Goal: Task Accomplishment & Management: Manage account settings

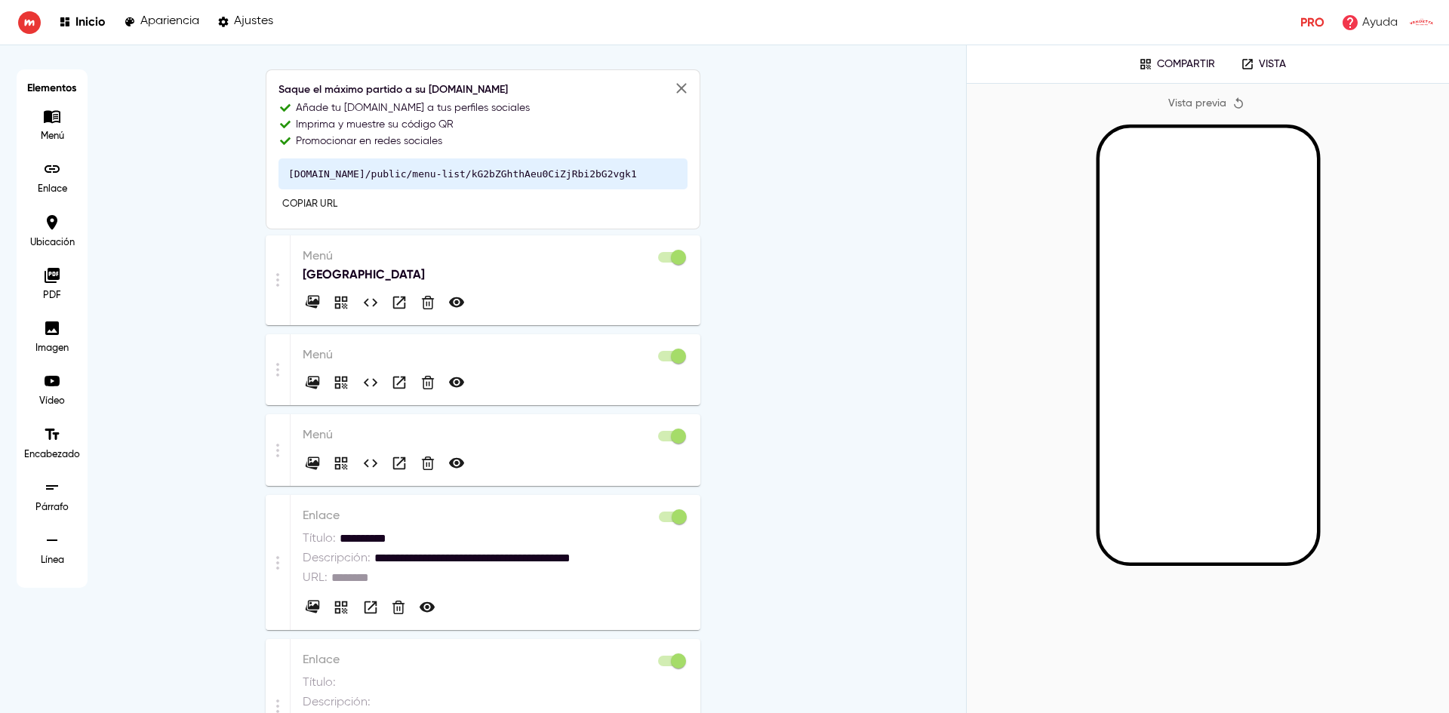
click at [425, 266] on p "[GEOGRAPHIC_DATA]" at bounding box center [496, 275] width 386 height 18
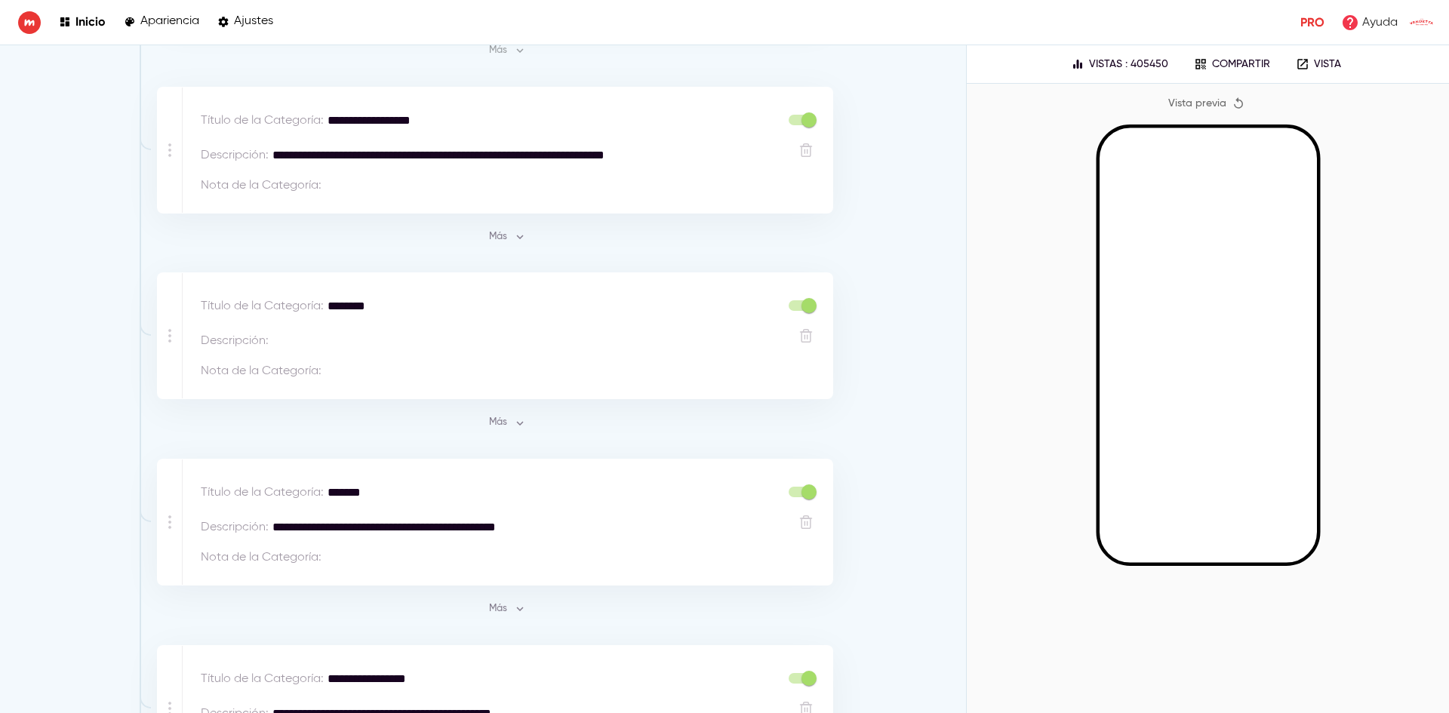
scroll to position [604, 0]
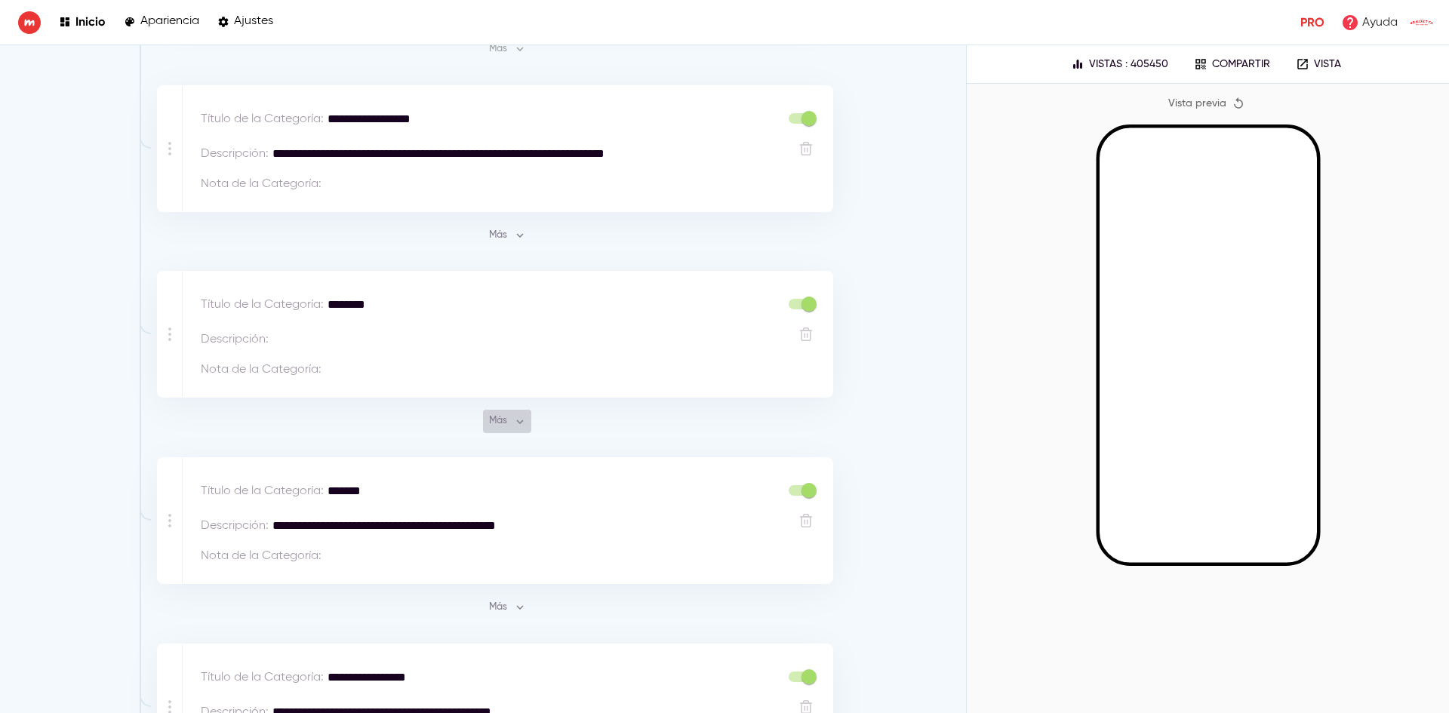
click at [492, 418] on span "Más" at bounding box center [507, 421] width 41 height 17
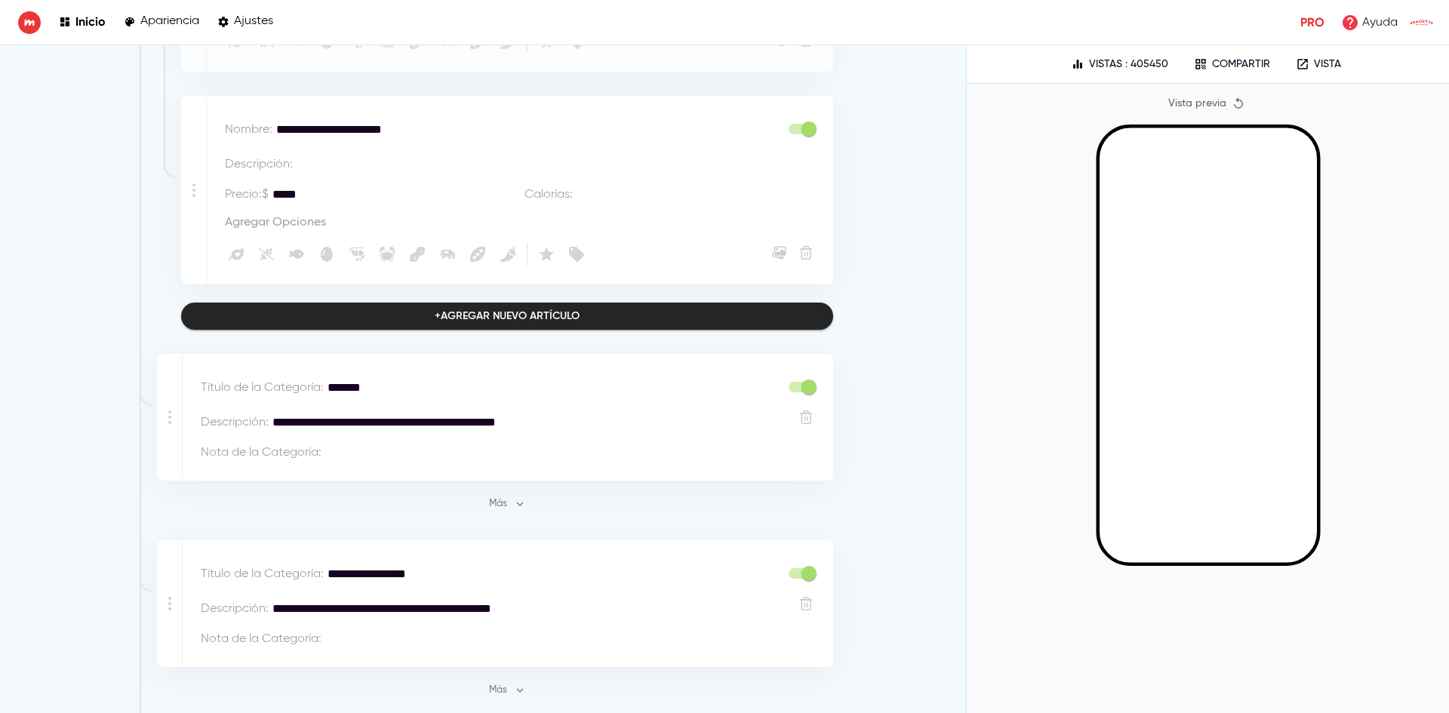
scroll to position [4024, 0]
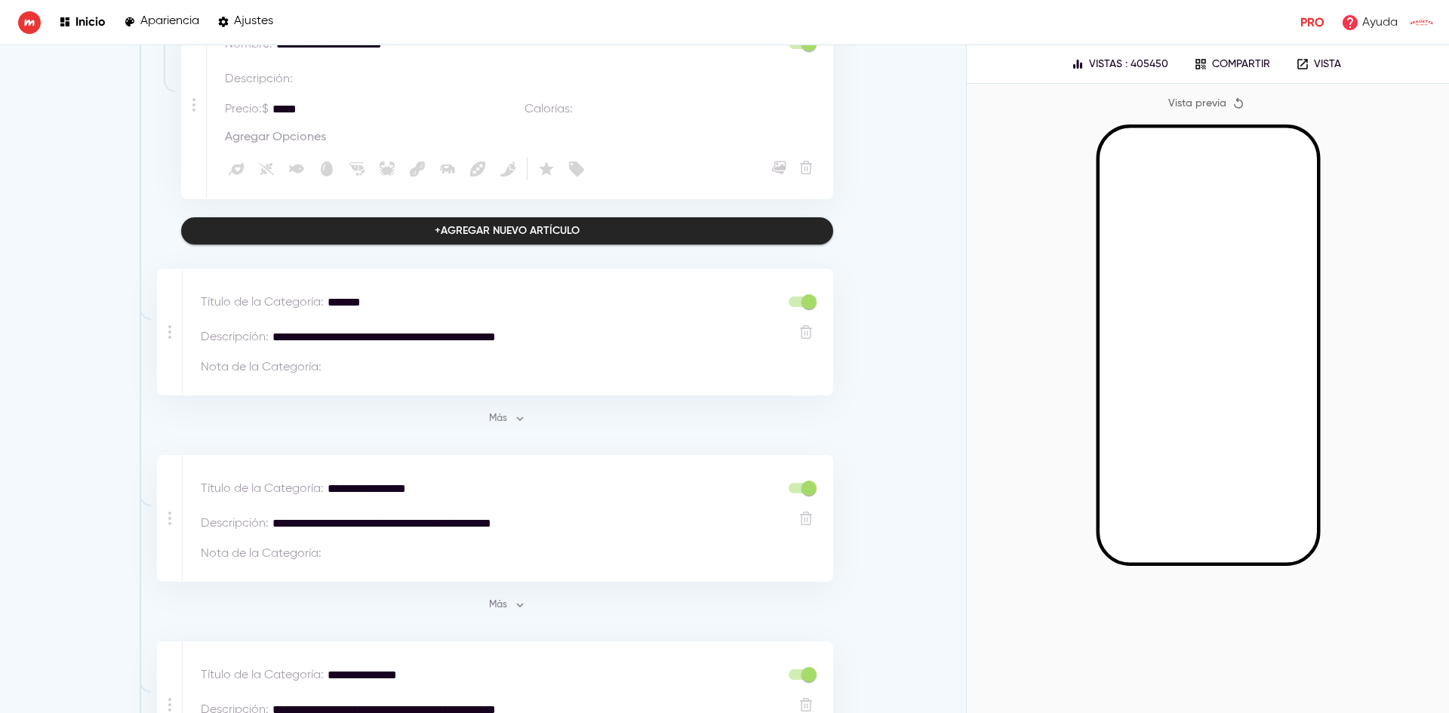
click at [505, 395] on div "Más" at bounding box center [507, 412] width 652 height 35
click at [505, 410] on span "Más" at bounding box center [507, 418] width 41 height 17
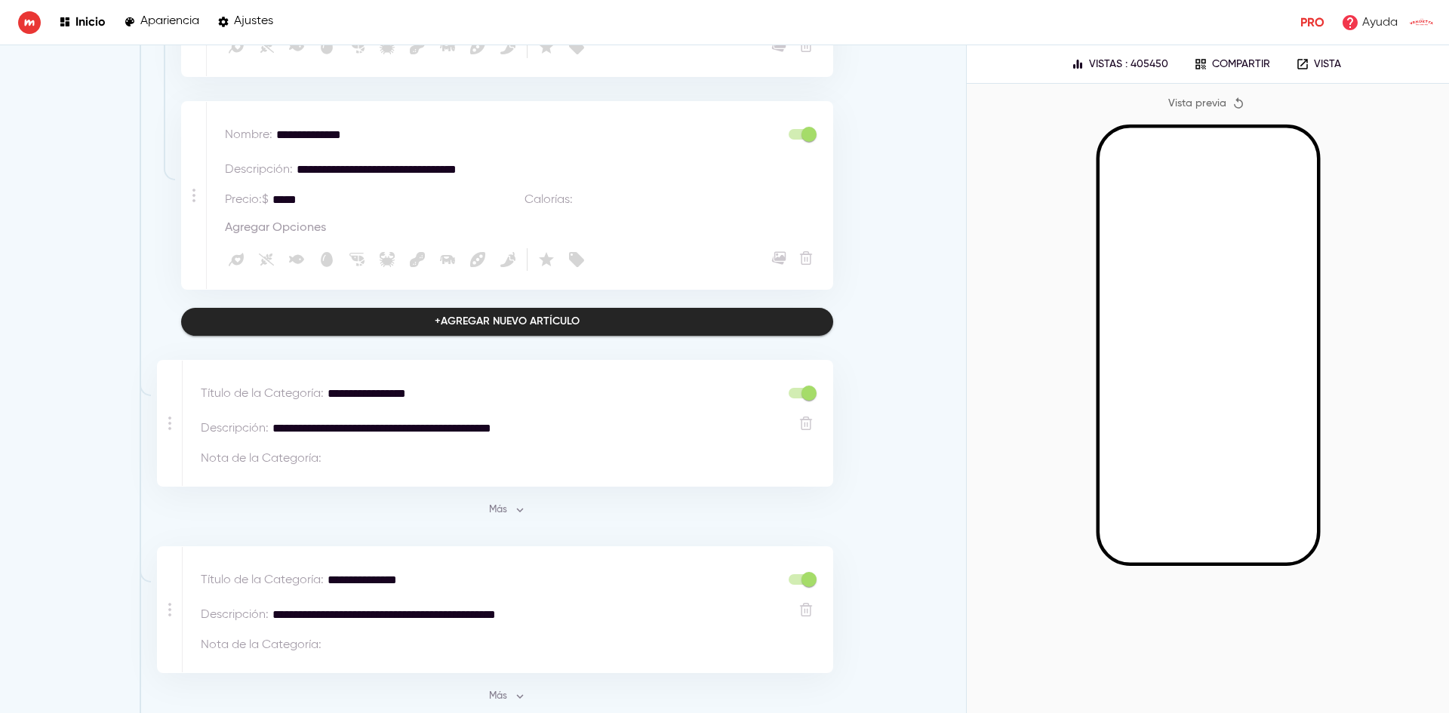
scroll to position [8569, 0]
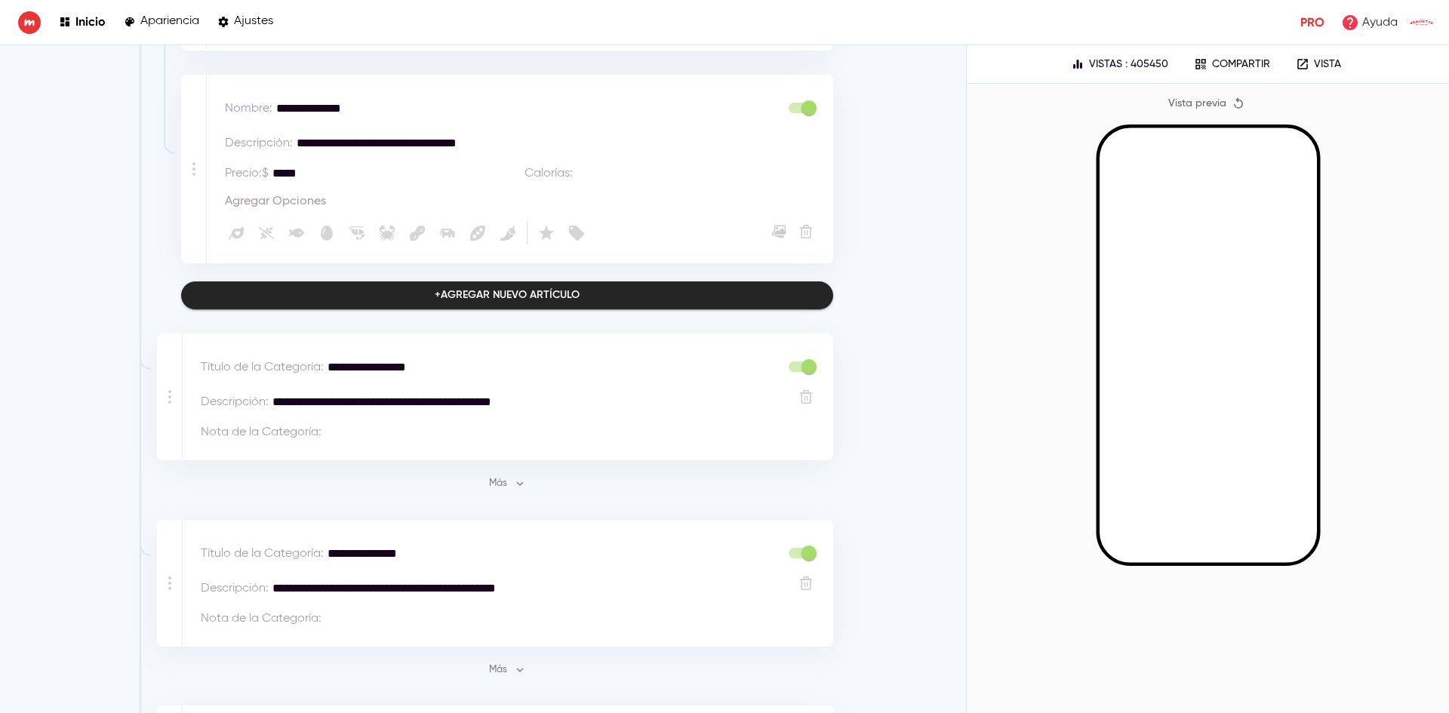
click at [513, 477] on icon "button" at bounding box center [520, 484] width 14 height 14
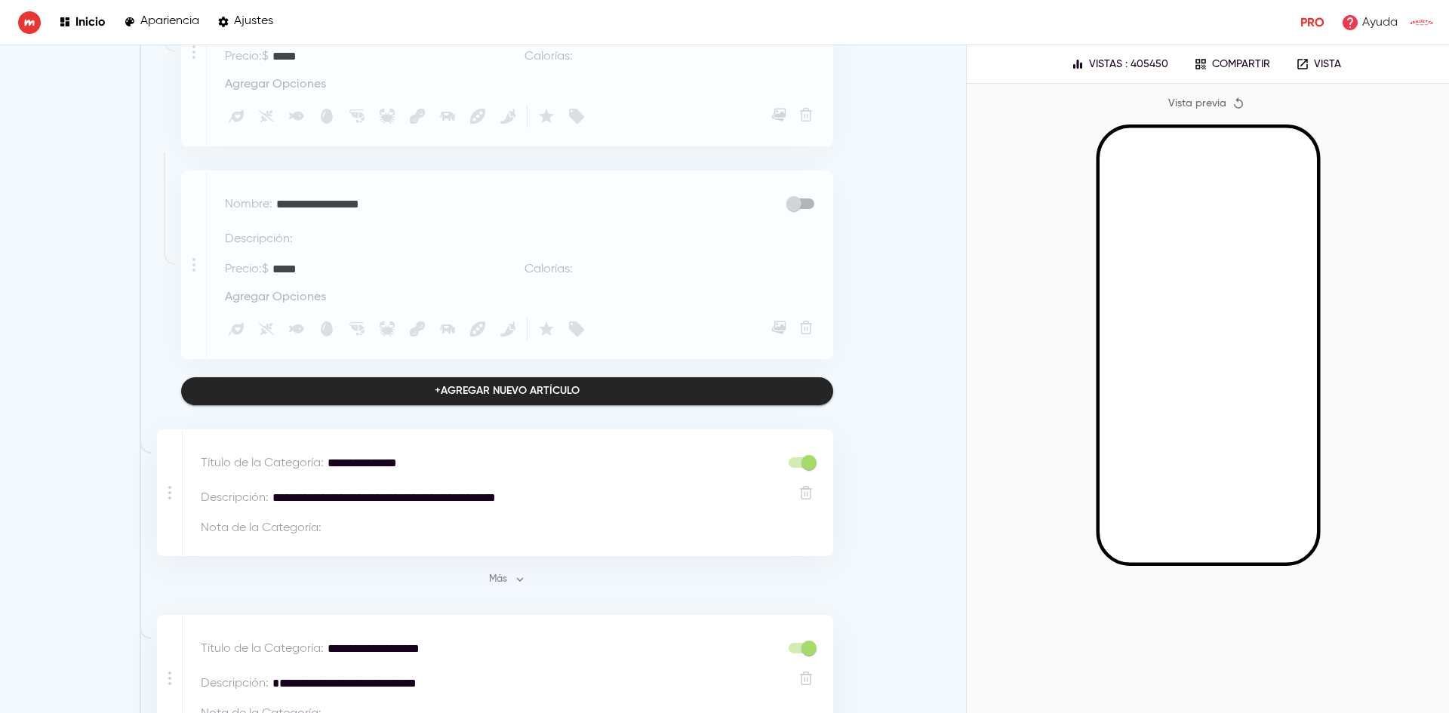
scroll to position [11588, 0]
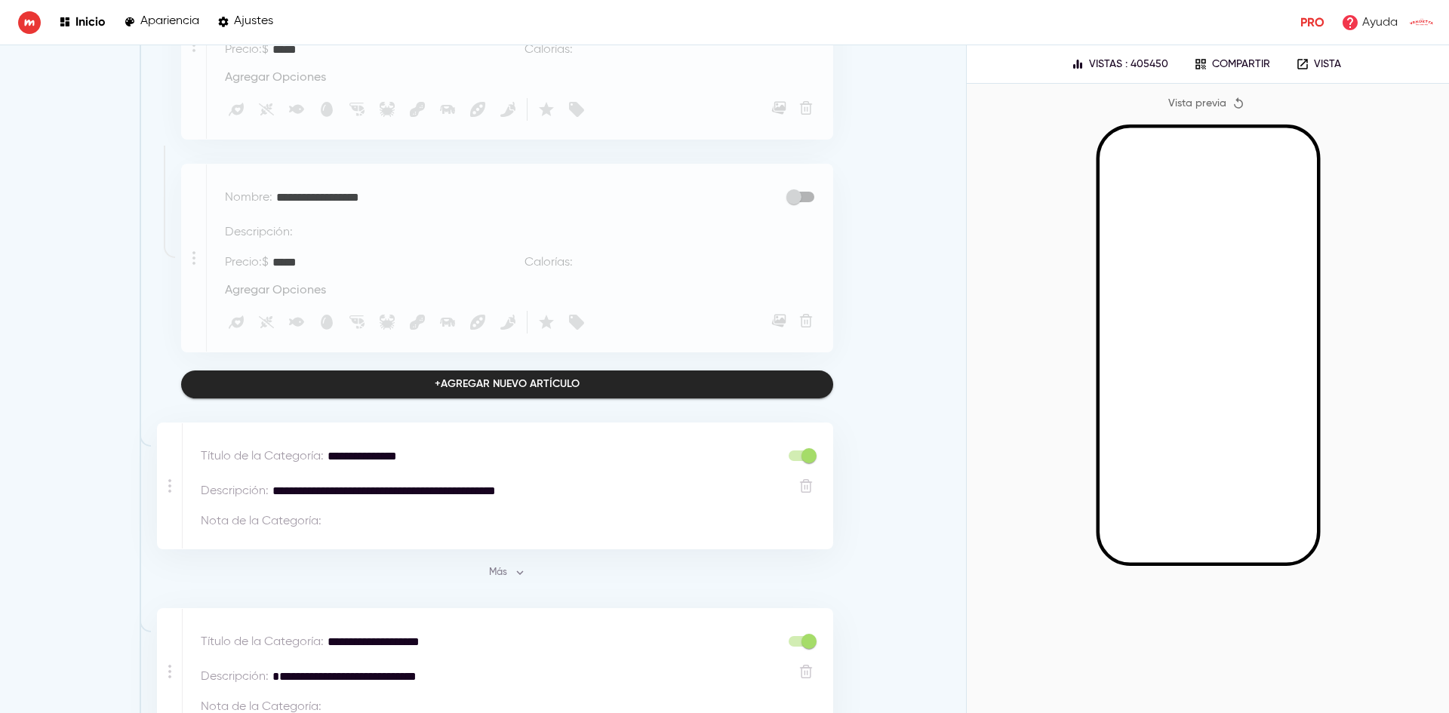
click at [503, 564] on span "Más" at bounding box center [507, 572] width 41 height 17
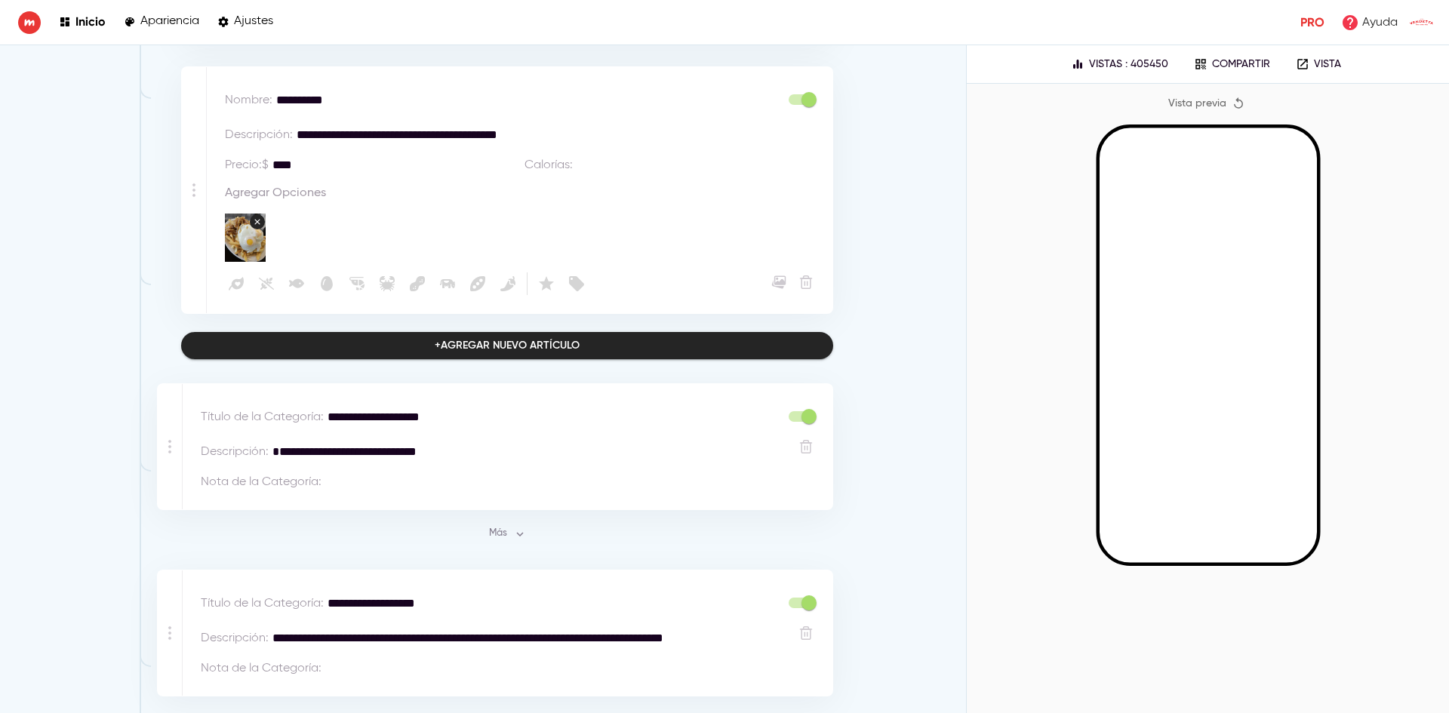
scroll to position [14908, 0]
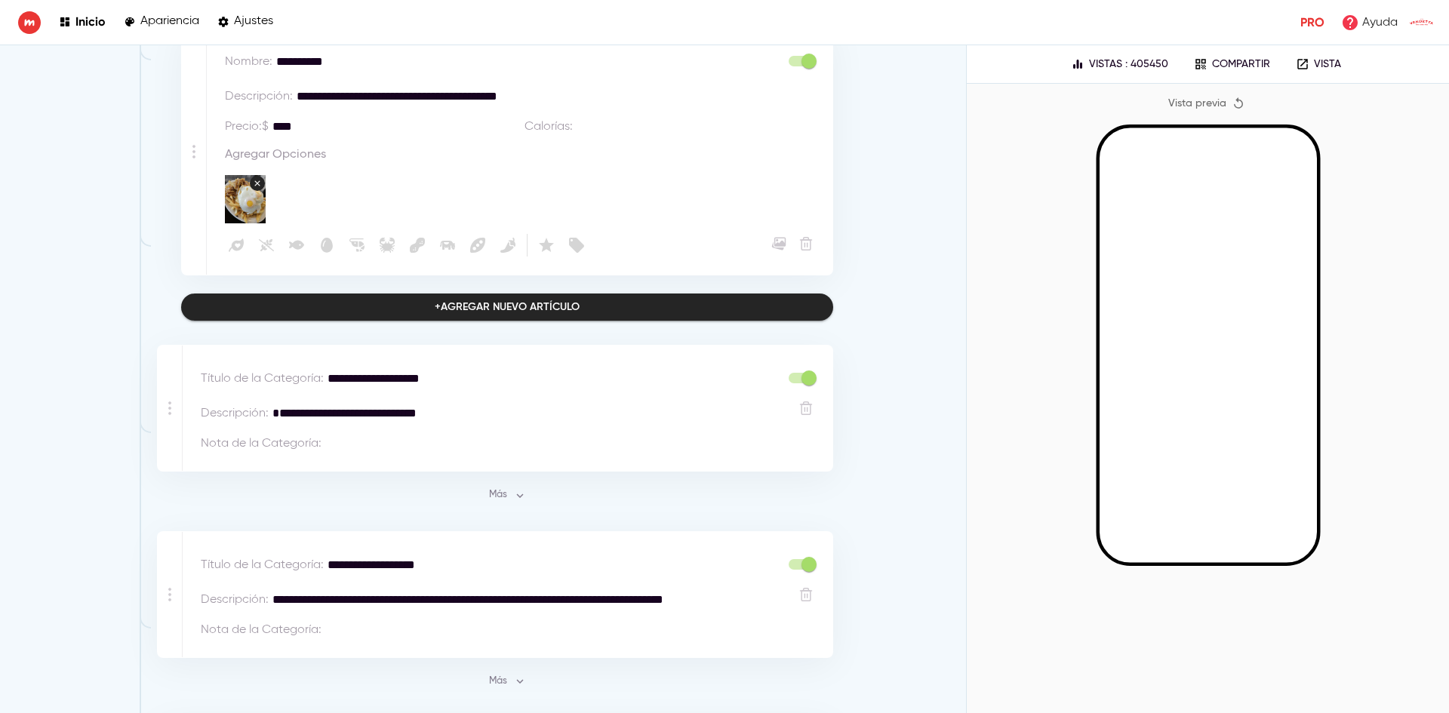
click at [506, 487] on span "Más" at bounding box center [507, 495] width 41 height 17
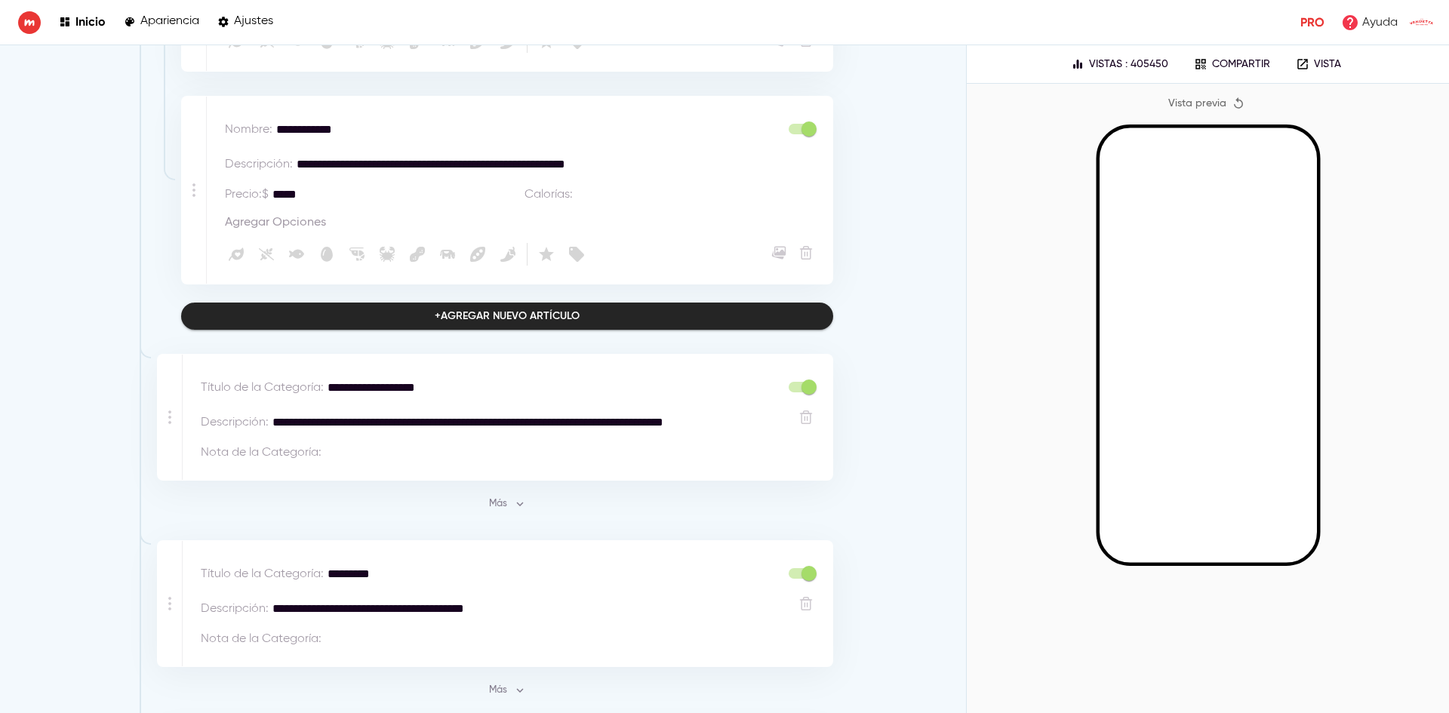
scroll to position [17247, 0]
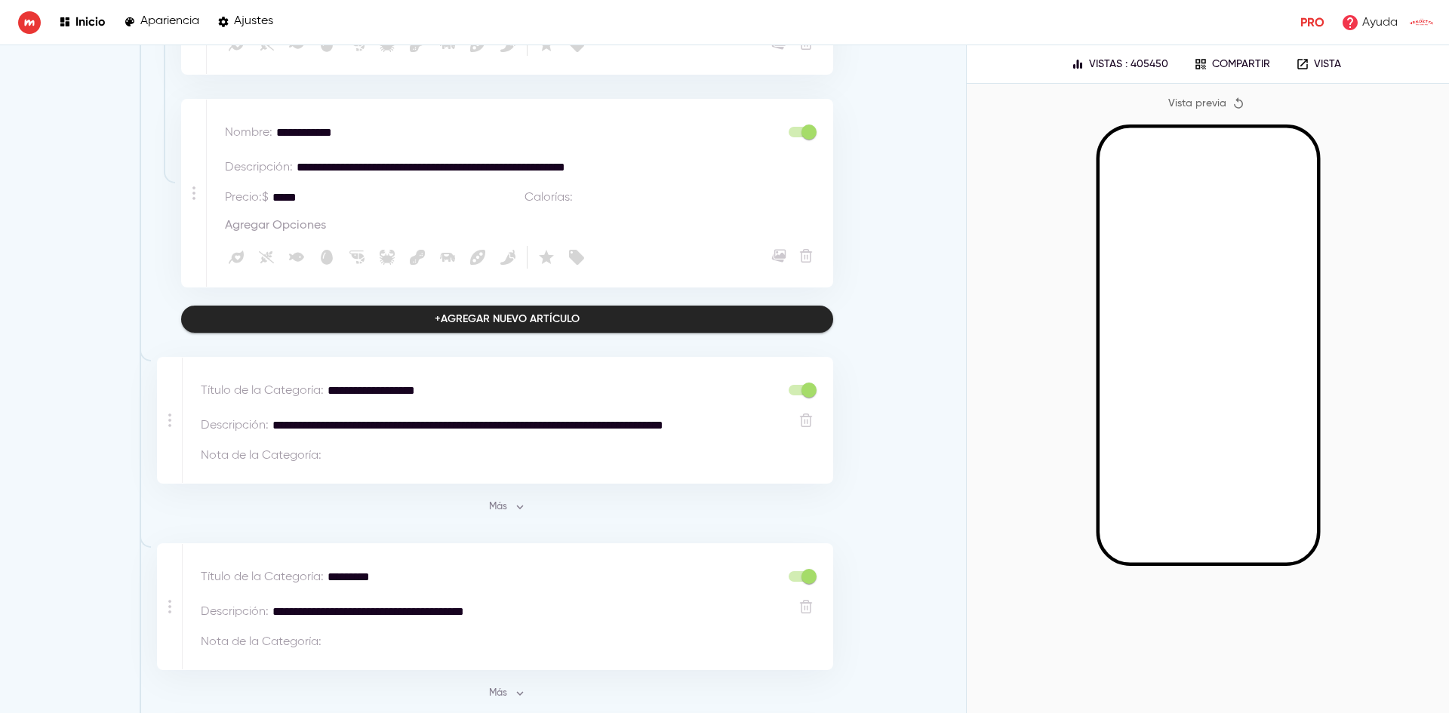
click at [517, 506] on icon "button" at bounding box center [520, 508] width 7 height 5
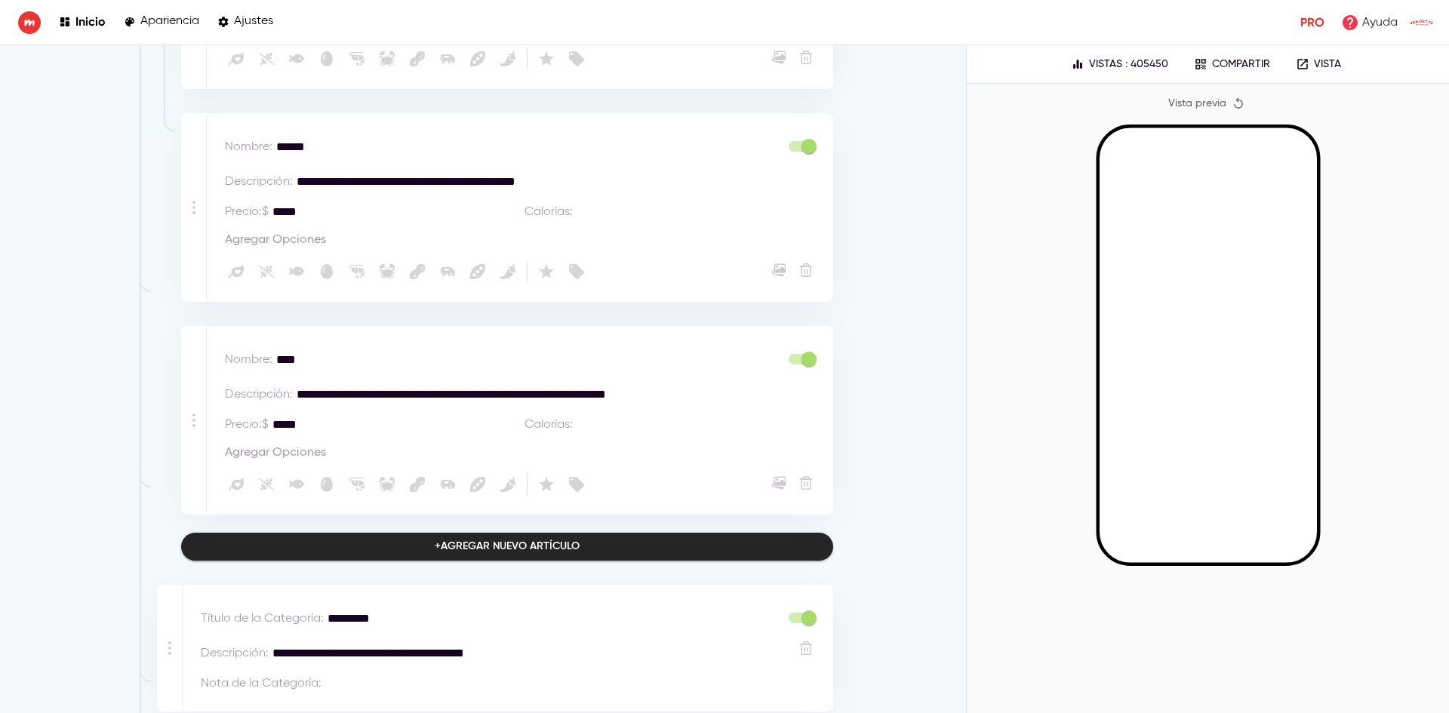
scroll to position [20491, 0]
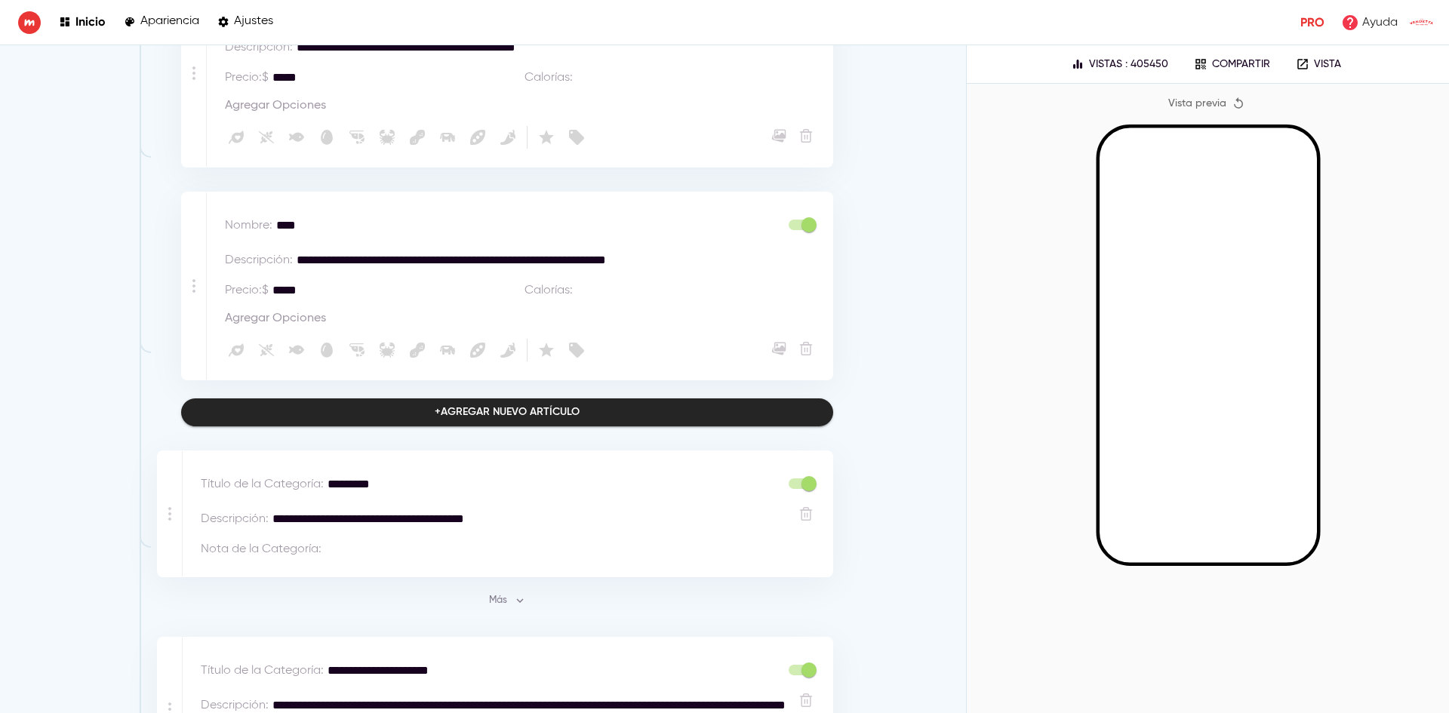
click at [505, 592] on span "Más" at bounding box center [507, 600] width 41 height 17
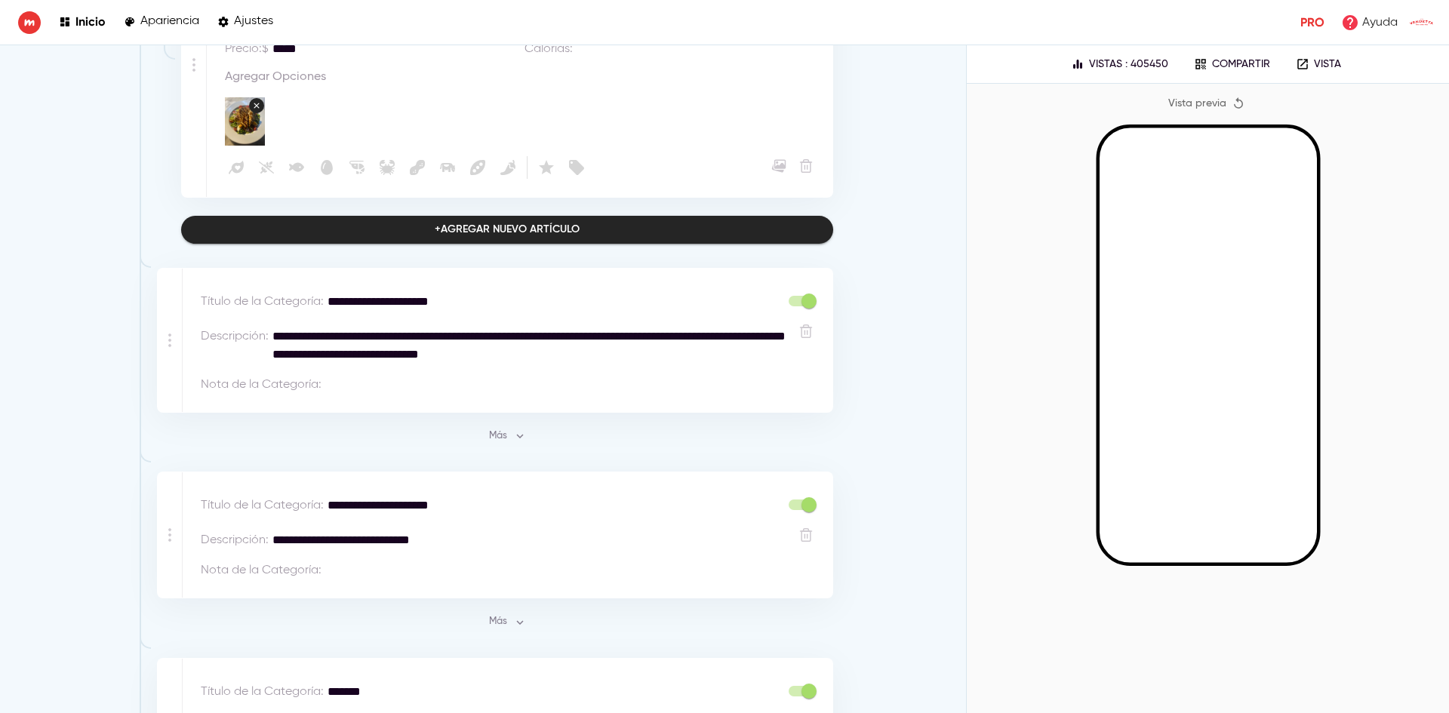
scroll to position [22065, 0]
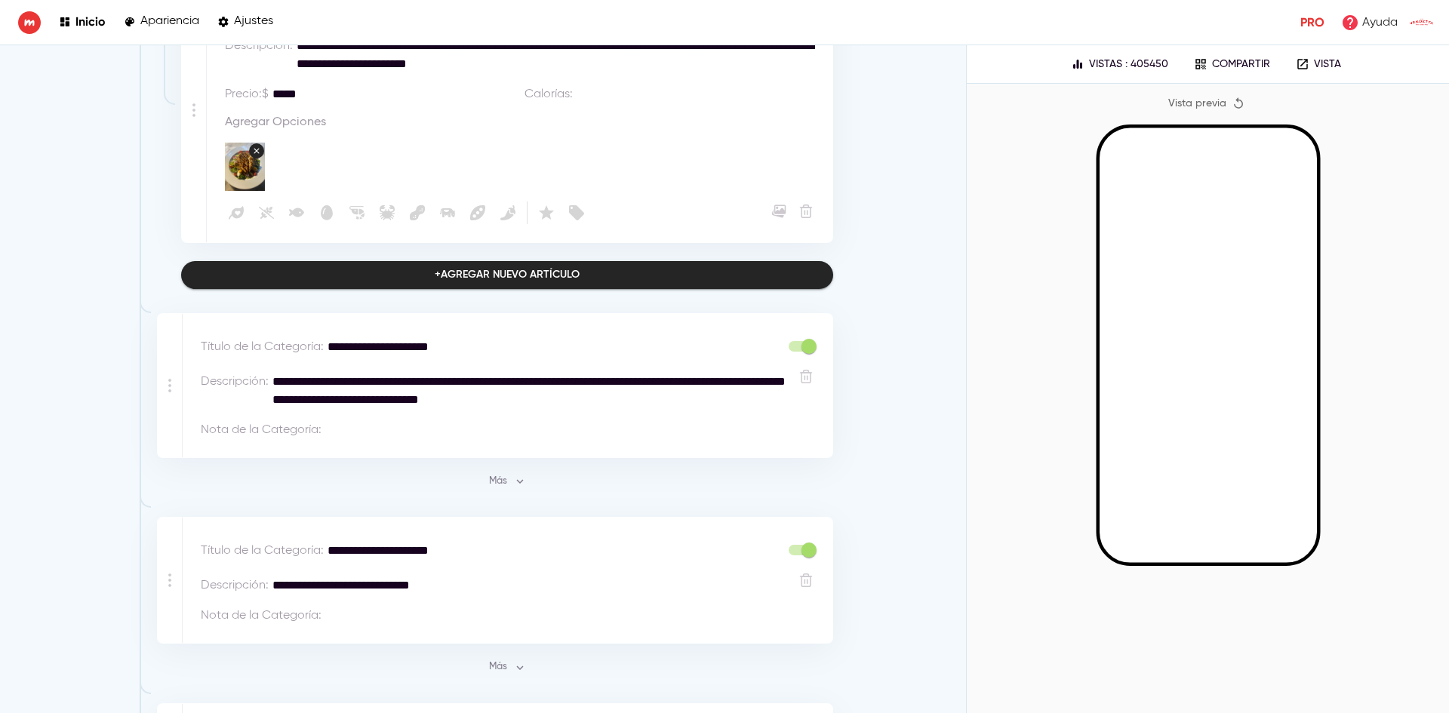
click at [504, 473] on span "Más" at bounding box center [507, 481] width 41 height 17
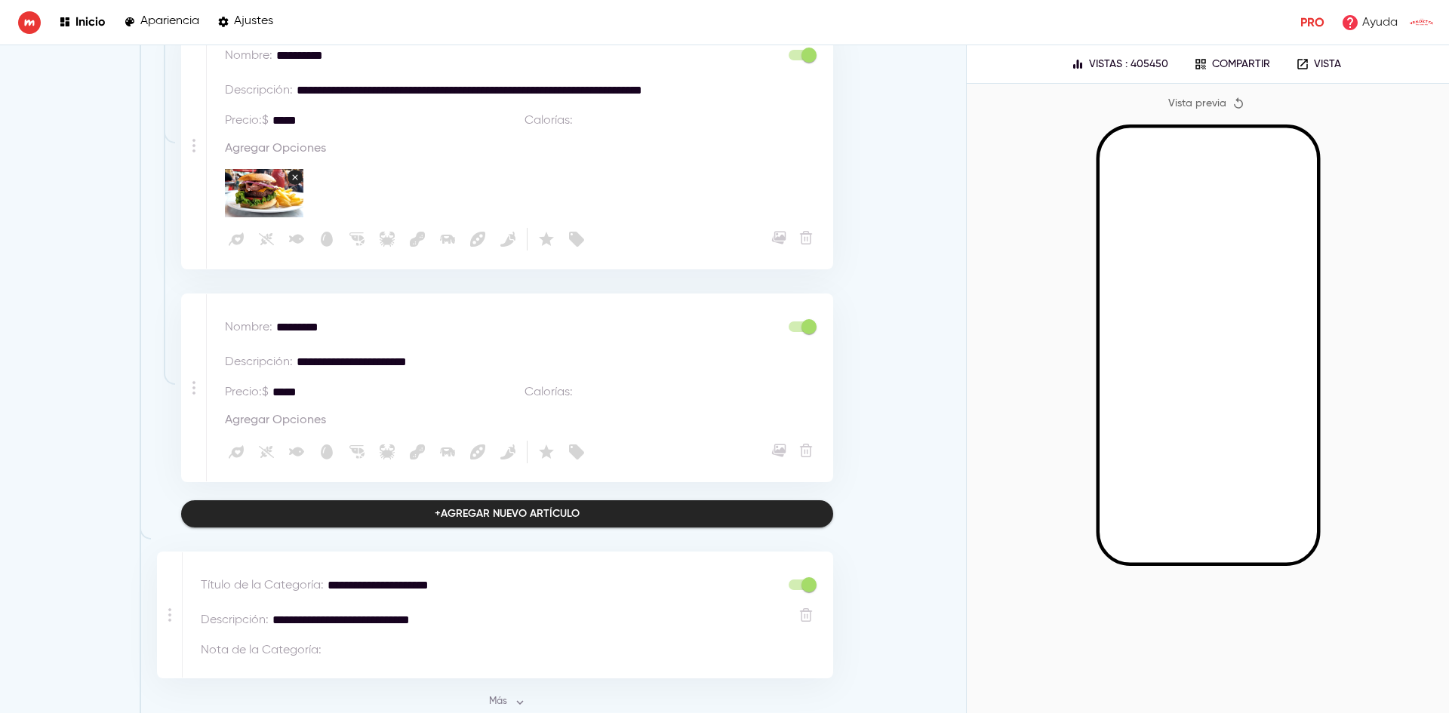
scroll to position [23348, 0]
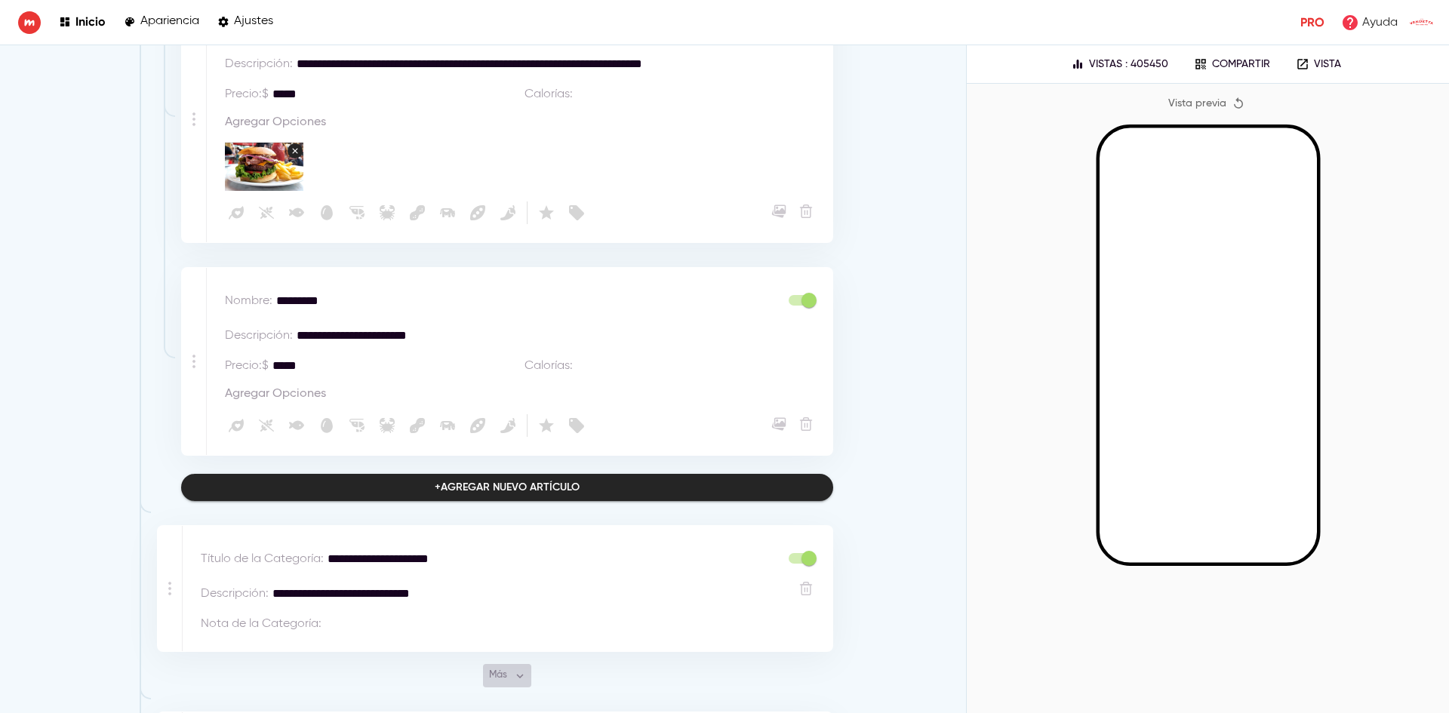
click at [491, 667] on span "Más" at bounding box center [507, 675] width 41 height 17
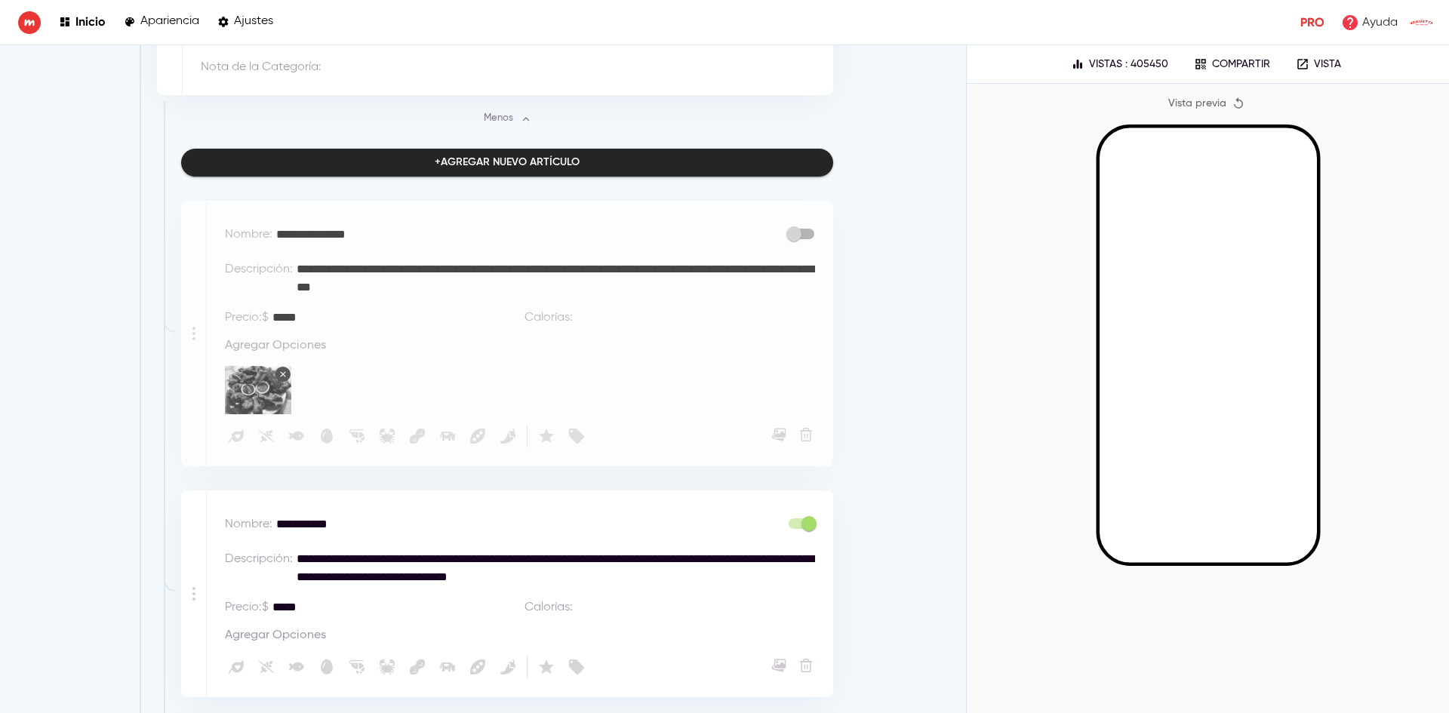
scroll to position [23878, 0]
